Goal: Manage account settings

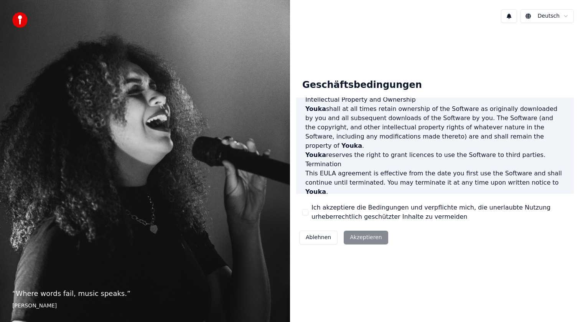
scroll to position [409, 0]
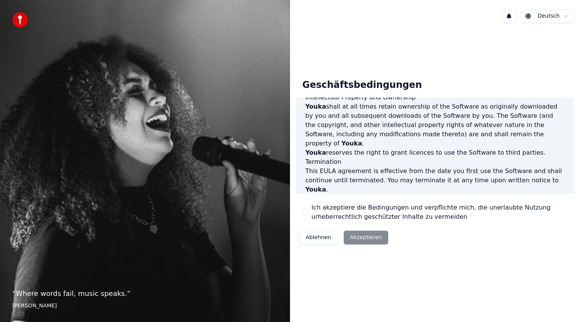
click at [306, 207] on div "Ich akzeptiere die Bedingungen und verpflichte mich, die unerlaubte Nutzung urh…" at bounding box center [434, 212] width 265 height 18
click at [306, 212] on button "Ich akzeptiere die Bedingungen und verpflichte mich, die unerlaubte Nutzung urh…" at bounding box center [305, 212] width 6 height 6
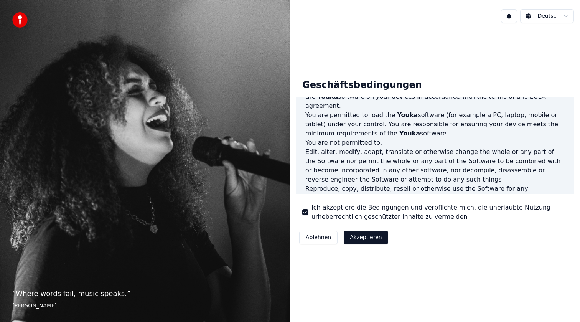
scroll to position [0, 0]
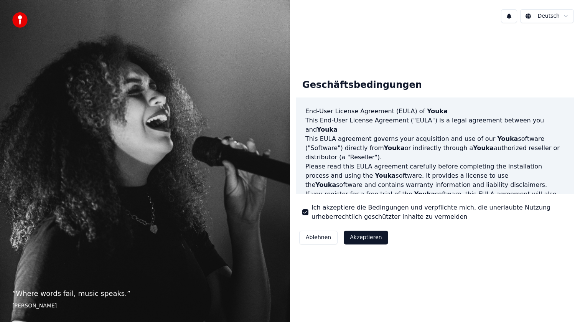
click at [350, 235] on button "Akzeptieren" at bounding box center [366, 237] width 44 height 14
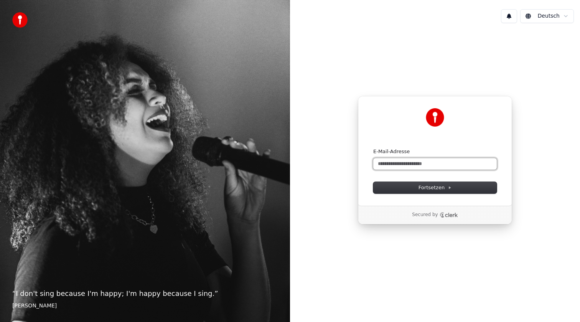
click at [391, 161] on input "E-Mail-Adresse" at bounding box center [434, 164] width 123 height 12
click at [405, 185] on button "Fortsetzen" at bounding box center [434, 188] width 123 height 12
type input "**********"
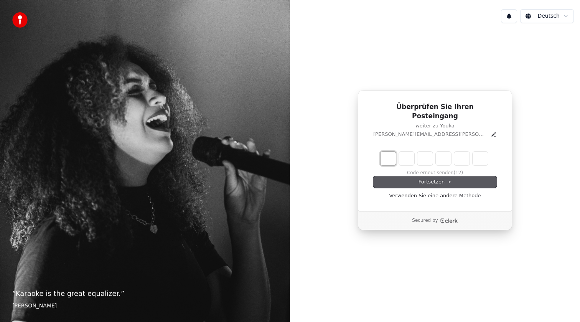
type input "*"
type input "**"
type input "*"
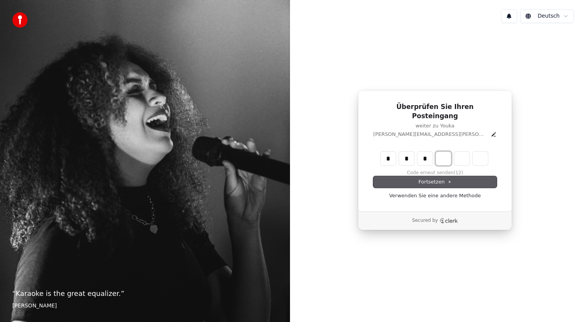
type input "***"
type input "*"
type input "****"
type input "*"
type input "*****"
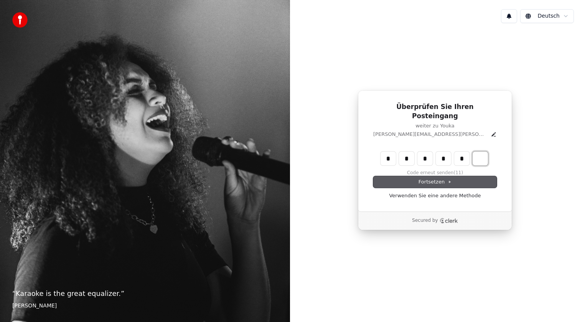
type input "*"
type input "******"
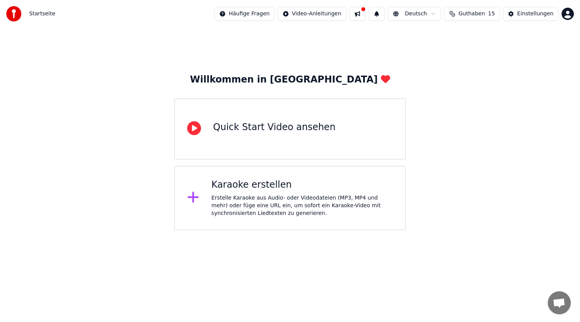
click at [485, 14] on span "Guthaben" at bounding box center [471, 14] width 26 height 8
click at [571, 13] on html "Startseite Häufige Fragen Video-Anleitungen Deutsch Guthaben 15 Einstellungen W…" at bounding box center [290, 115] width 580 height 230
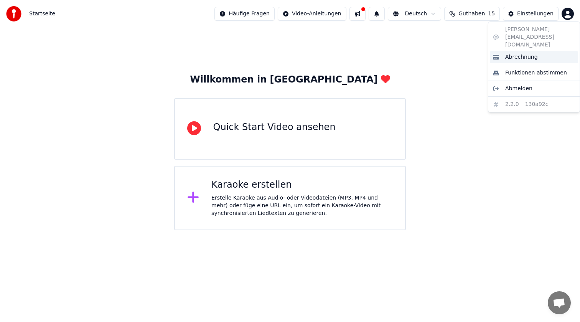
click at [531, 53] on span "Abrechnung" at bounding box center [521, 57] width 33 height 8
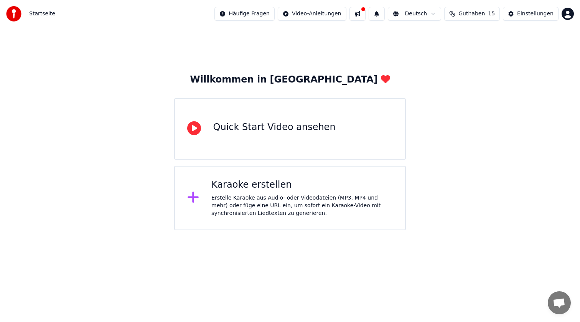
click at [479, 15] on span "Guthaben" at bounding box center [471, 14] width 26 height 8
click at [219, 209] on div "Erstelle Karaoke aus Audio- oder Videodateien (MP3, MP4 und mehr) oder füge ein…" at bounding box center [301, 205] width 181 height 23
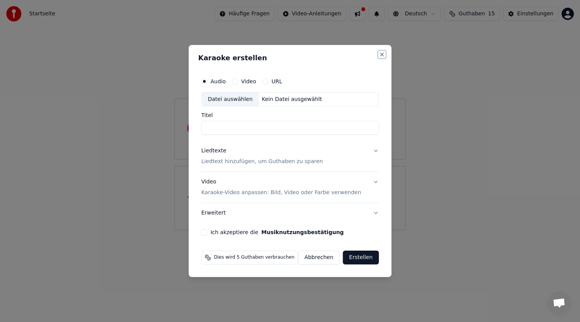
click at [378, 54] on button "Close" at bounding box center [381, 54] width 6 height 6
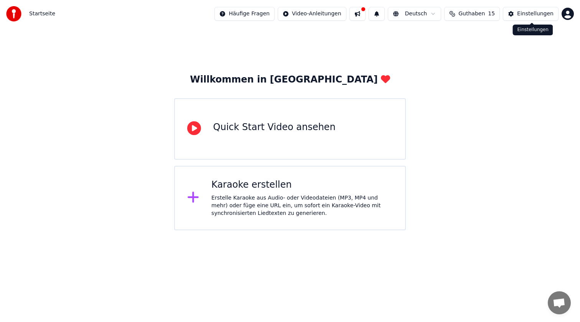
click at [541, 18] on button "Einstellungen" at bounding box center [531, 14] width 56 height 14
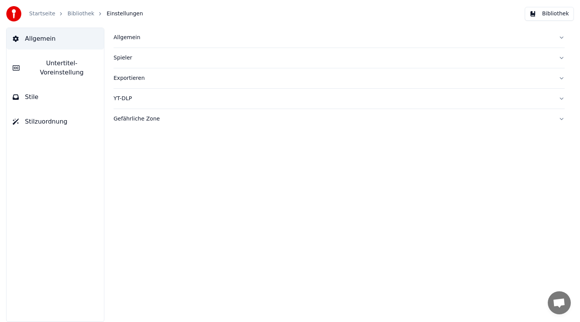
click at [132, 118] on div "Gefährliche Zone" at bounding box center [332, 119] width 439 height 8
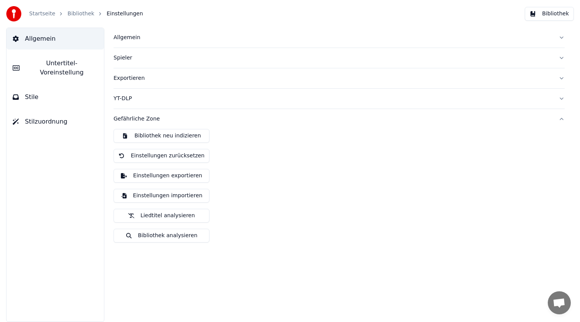
click at [153, 116] on div "Gefährliche Zone" at bounding box center [332, 119] width 439 height 8
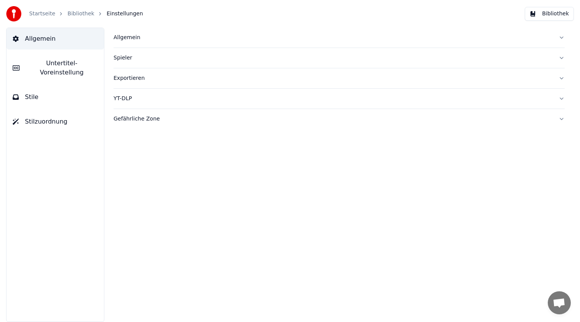
click at [140, 102] on button "YT-DLP" at bounding box center [338, 99] width 451 height 20
click at [140, 79] on div "Exportieren" at bounding box center [332, 78] width 439 height 8
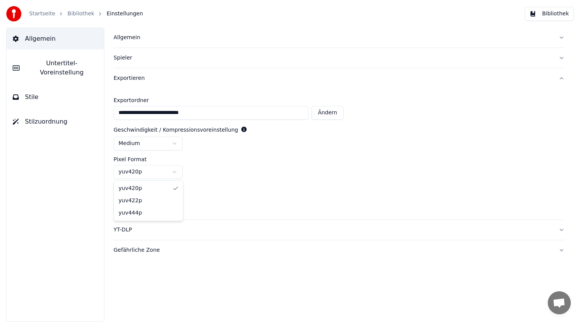
click at [168, 171] on html "**********" at bounding box center [290, 161] width 580 height 322
click at [173, 142] on html "**********" at bounding box center [290, 161] width 580 height 322
click at [128, 86] on button "Exportieren" at bounding box center [338, 78] width 451 height 20
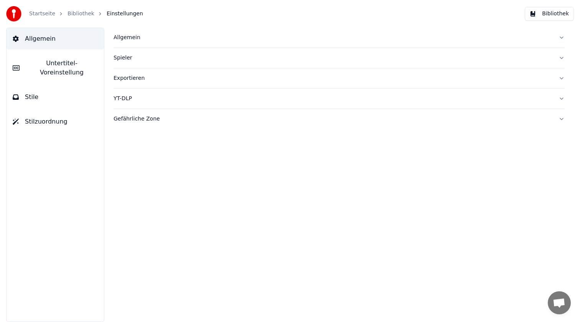
click at [128, 82] on div "Exportieren" at bounding box center [332, 78] width 439 height 8
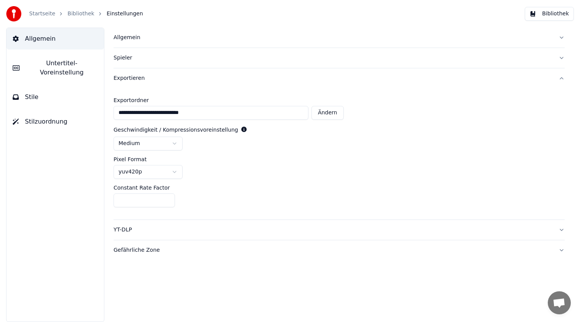
click at [128, 82] on div "Exportieren" at bounding box center [332, 78] width 439 height 8
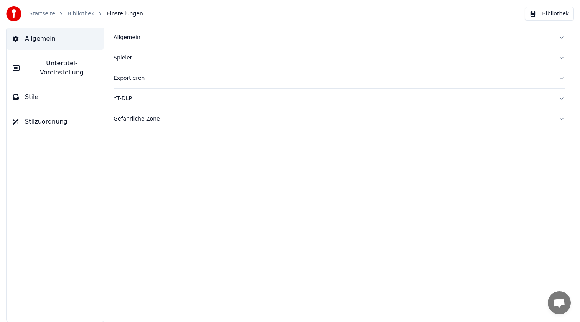
click at [132, 61] on div "Spieler" at bounding box center [332, 58] width 439 height 8
click at [136, 40] on div "Allgemein" at bounding box center [332, 38] width 439 height 8
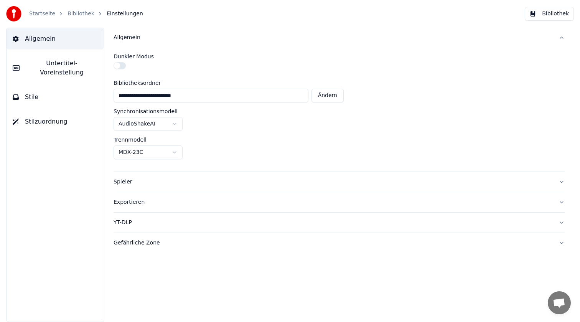
click at [122, 66] on button "button" at bounding box center [119, 65] width 12 height 7
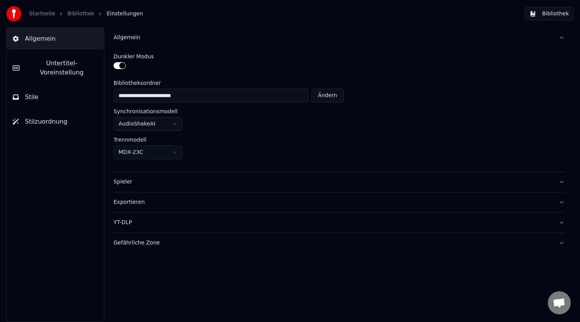
click at [561, 11] on button "Bibliothek" at bounding box center [549, 14] width 49 height 14
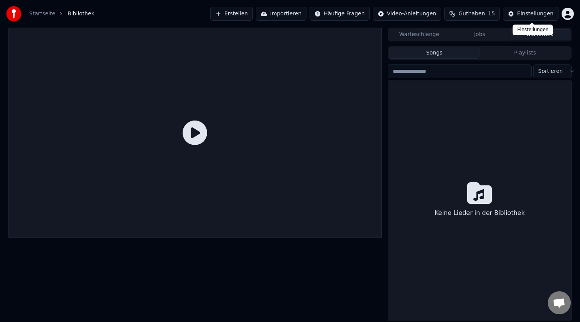
click at [545, 12] on div "Einstellungen" at bounding box center [535, 14] width 36 height 8
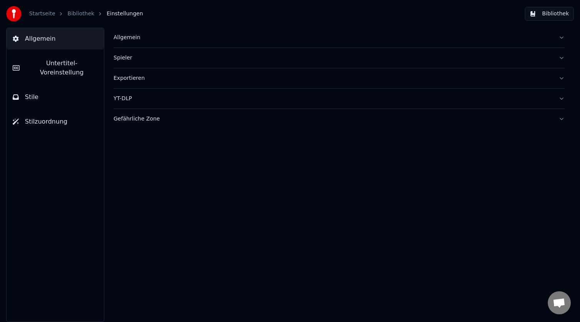
click at [134, 40] on div "Allgemein" at bounding box center [332, 38] width 439 height 8
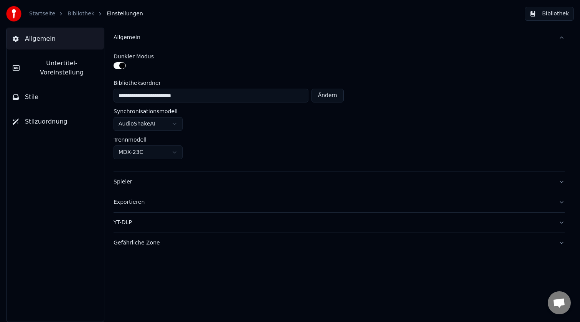
click at [114, 67] on button "button" at bounding box center [119, 65] width 12 height 7
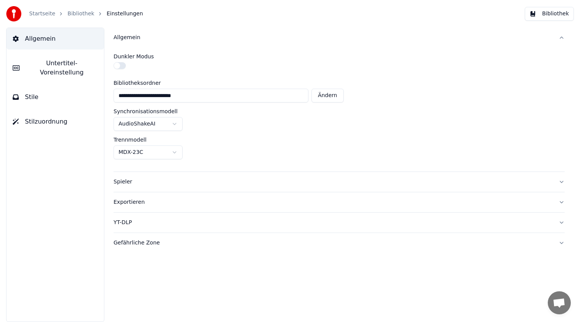
click at [73, 67] on span "Untertitel-Voreinstellung" at bounding box center [62, 68] width 72 height 18
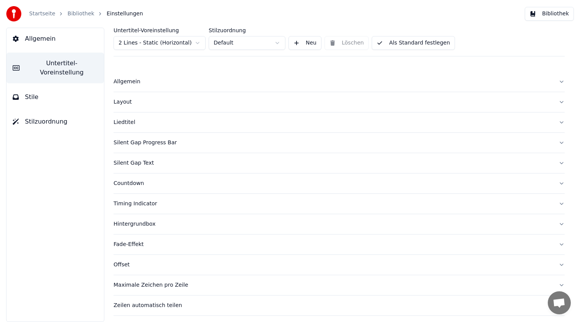
click at [164, 44] on html "Startseite Bibliothek Einstellungen Bibliothek Allgemein Untertitel-Voreinstell…" at bounding box center [290, 161] width 580 height 322
click at [140, 82] on div "Allgemein" at bounding box center [332, 82] width 439 height 8
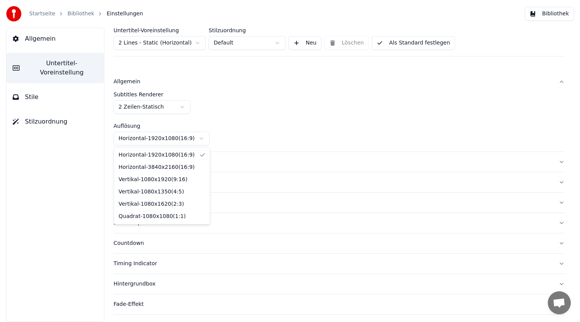
click at [157, 139] on html "Startseite Bibliothek Einstellungen Bibliothek Allgemein Untertitel-Voreinstell…" at bounding box center [290, 161] width 580 height 322
click at [234, 101] on html "Startseite Bibliothek Einstellungen Bibliothek Allgemein Untertitel-Voreinstell…" at bounding box center [290, 161] width 580 height 322
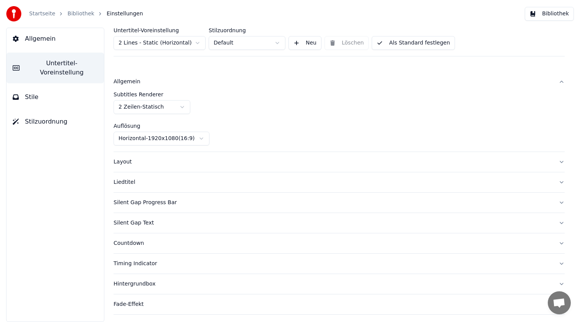
click at [164, 164] on div "Layout" at bounding box center [332, 162] width 439 height 8
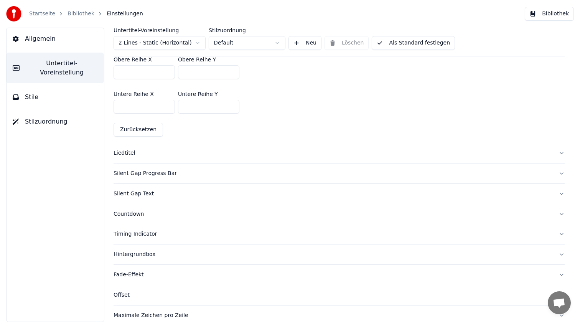
scroll to position [280, 0]
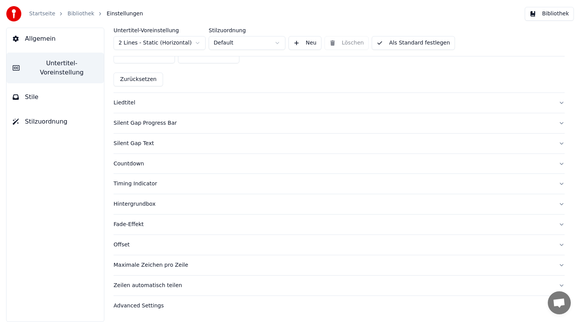
click at [134, 305] on div "Advanced Settings" at bounding box center [332, 306] width 439 height 8
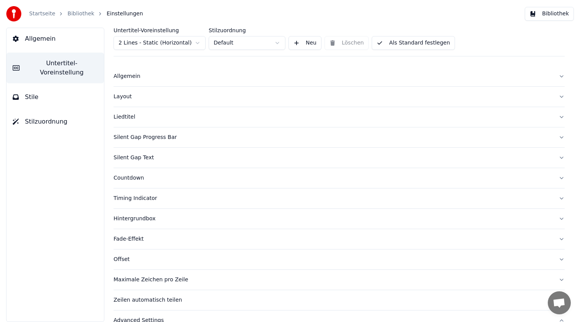
scroll to position [0, 0]
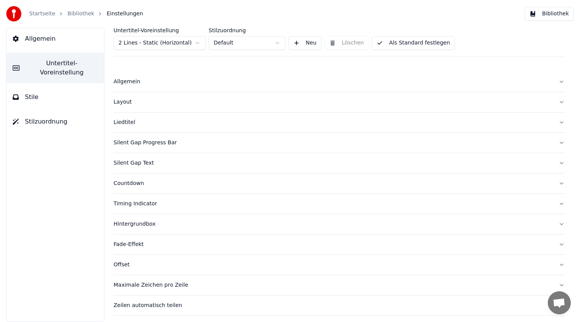
click at [51, 92] on button "Stile" at bounding box center [55, 96] width 97 height 21
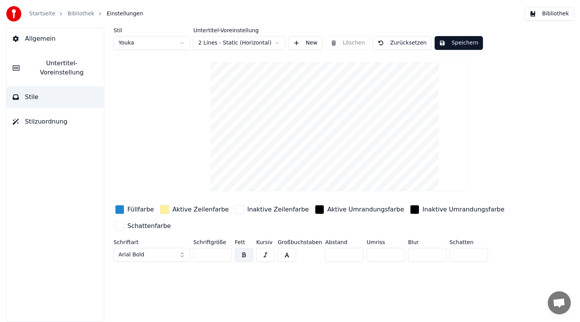
click at [43, 117] on span "Stilzuordnung" at bounding box center [46, 121] width 43 height 9
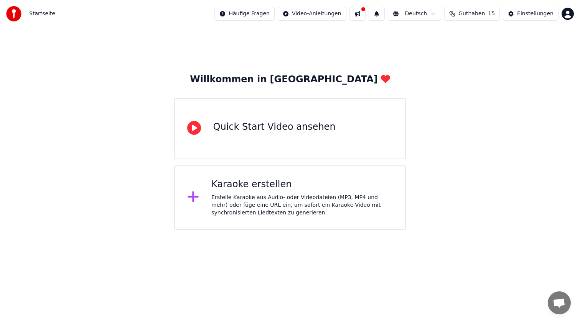
click at [483, 13] on span "Guthaben" at bounding box center [471, 14] width 26 height 8
click at [471, 71] on button "Aktualisieren" at bounding box center [475, 71] width 54 height 14
click at [566, 13] on html "Startseite Häufige Fragen Video-Anleitungen Deutsch Guthaben 15 Einstellungen W…" at bounding box center [290, 115] width 580 height 230
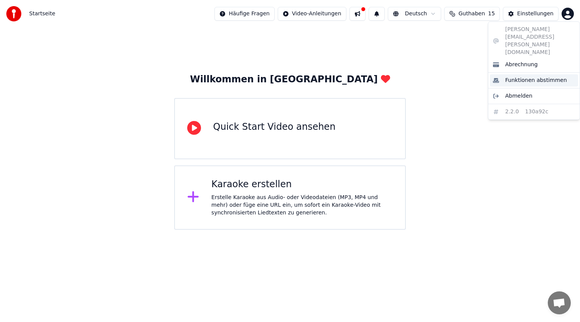
click at [530, 77] on span "Funktionen abstimmen" at bounding box center [536, 81] width 62 height 8
click at [570, 15] on html "Startseite Häufige Fragen Video-Anleitungen Deutsch Guthaben 15 Einstellungen W…" at bounding box center [290, 115] width 580 height 230
click at [523, 92] on span "Abmelden" at bounding box center [518, 96] width 27 height 8
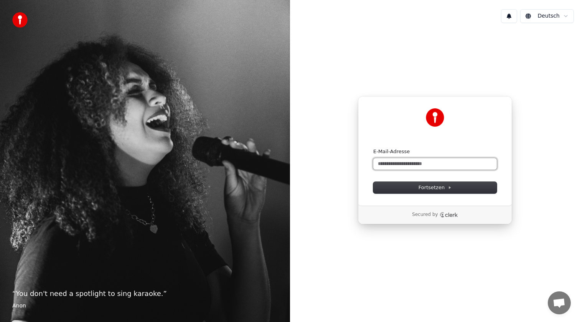
click at [439, 163] on input "E-Mail-Adresse" at bounding box center [434, 164] width 123 height 12
click at [418, 187] on button "Fortsetzen" at bounding box center [434, 188] width 123 height 12
type input "**********"
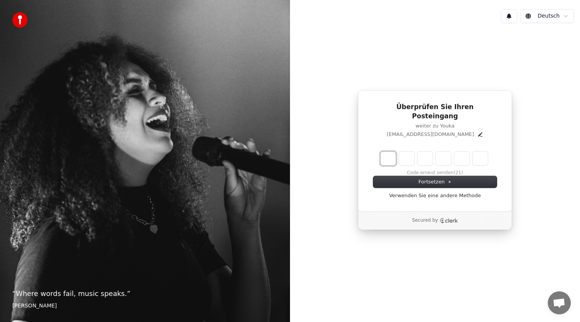
type input "*"
type input "**"
type input "*"
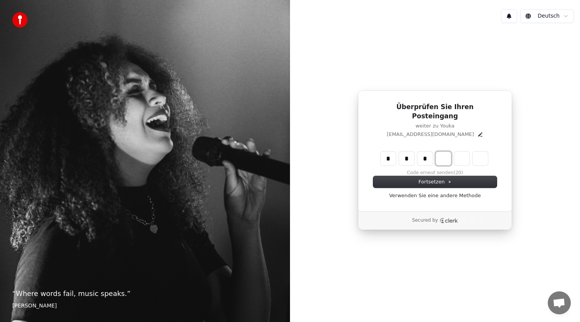
type input "***"
type input "*"
type input "****"
type input "*"
type input "*****"
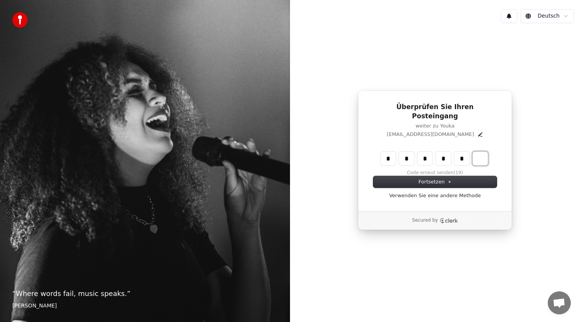
type input "*"
type input "******"
